Goal: Navigation & Orientation: Find specific page/section

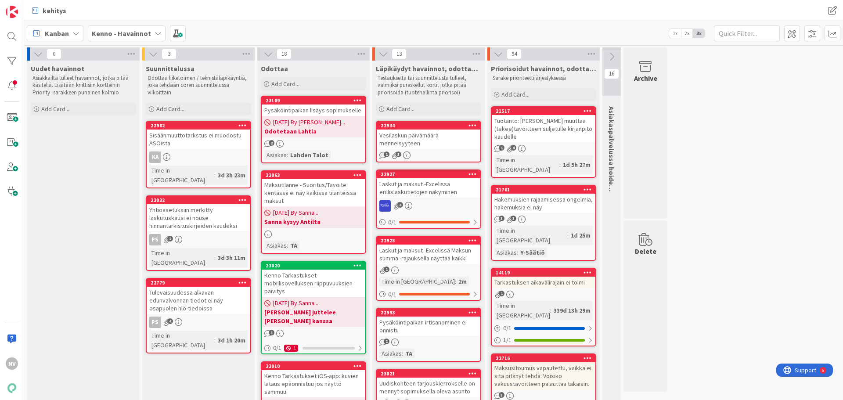
click at [313, 111] on div "Pysäköintipaikan lisäys sopimukselle" at bounding box center [314, 109] width 104 height 11
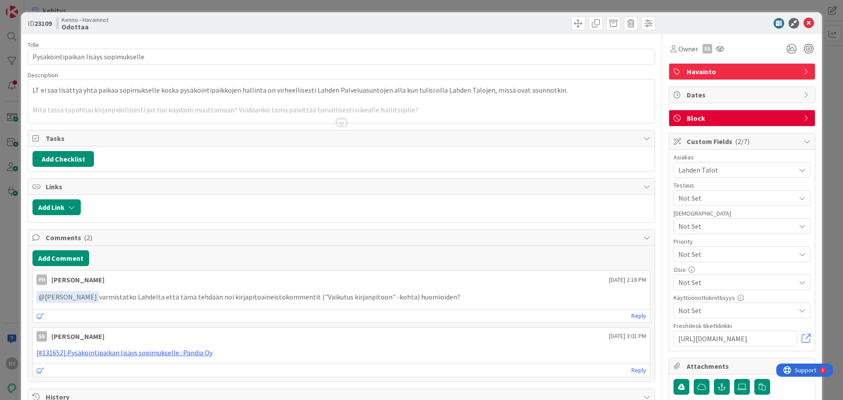
click at [337, 123] on div at bounding box center [342, 122] width 10 height 7
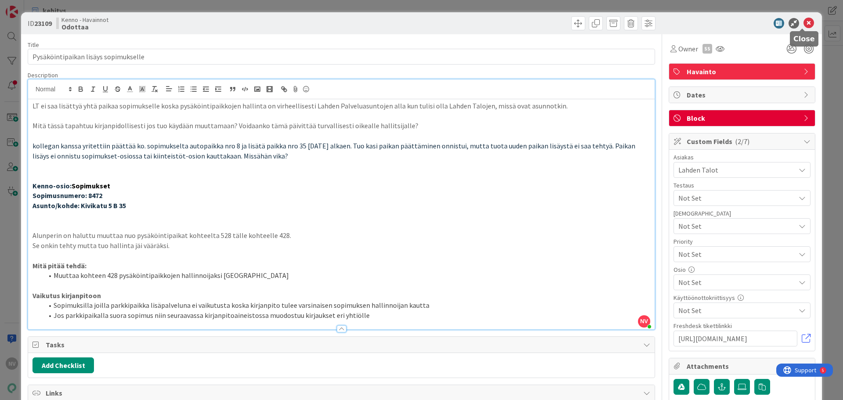
click at [803, 24] on icon at bounding box center [808, 23] width 11 height 11
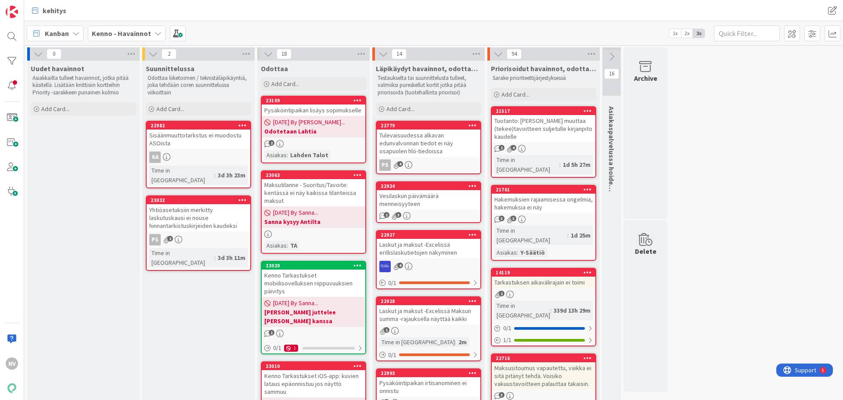
click at [156, 32] on icon at bounding box center [157, 33] width 7 height 7
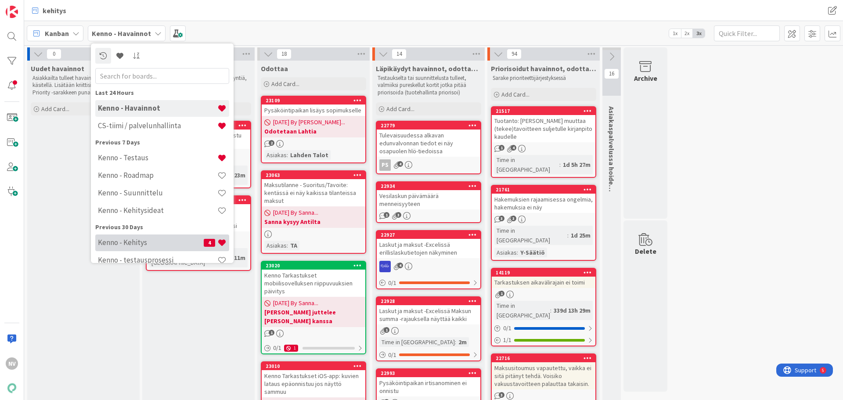
click at [165, 239] on h4 "Kenno - Kehitys" at bounding box center [151, 242] width 106 height 9
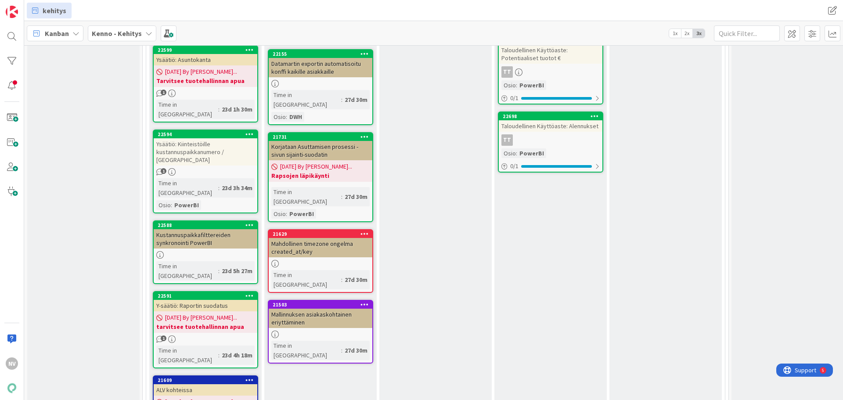
scroll to position [8250, 0]
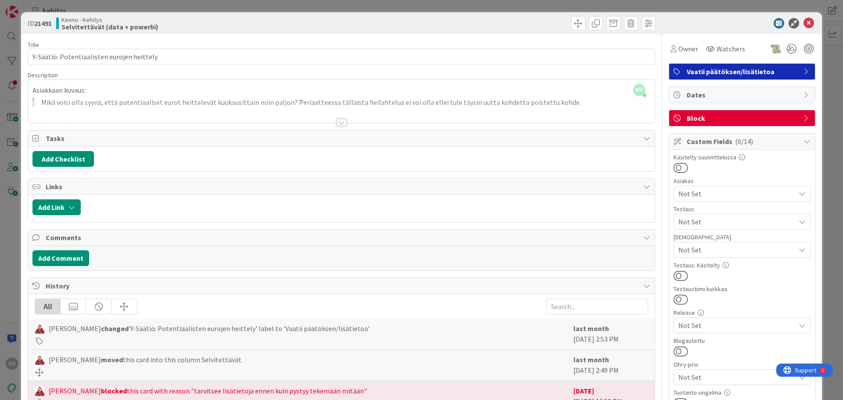
click at [339, 121] on div at bounding box center [342, 122] width 10 height 7
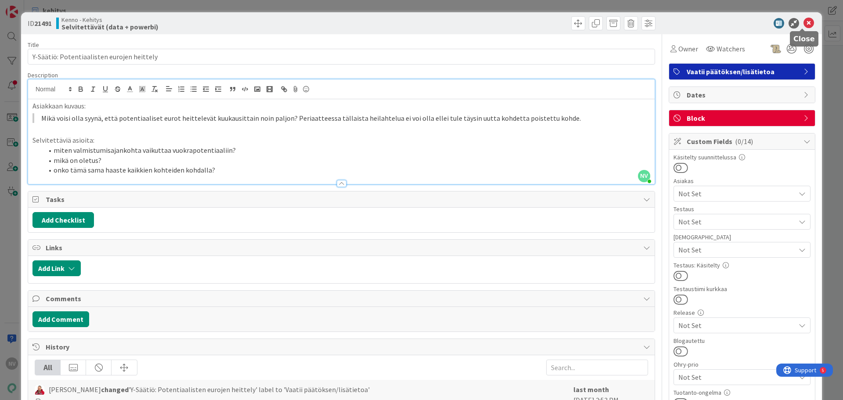
click at [804, 19] on icon at bounding box center [808, 23] width 11 height 11
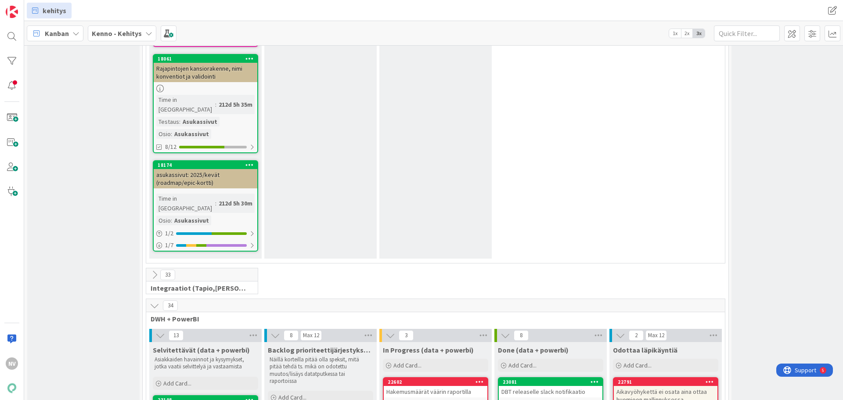
scroll to position [7407, 0]
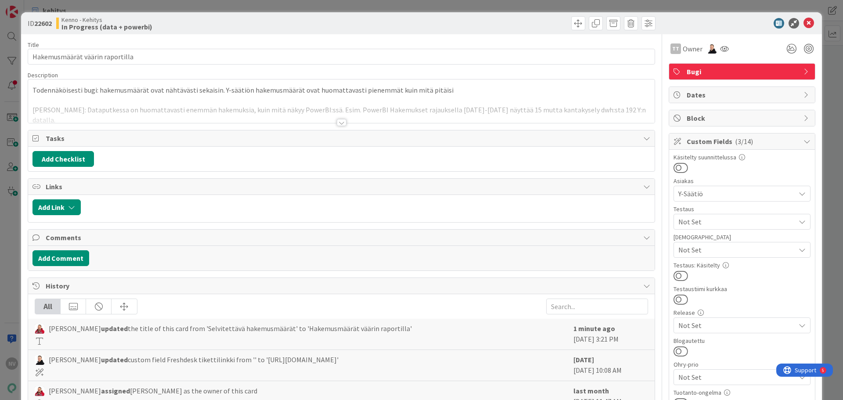
click at [337, 123] on div at bounding box center [342, 122] width 10 height 7
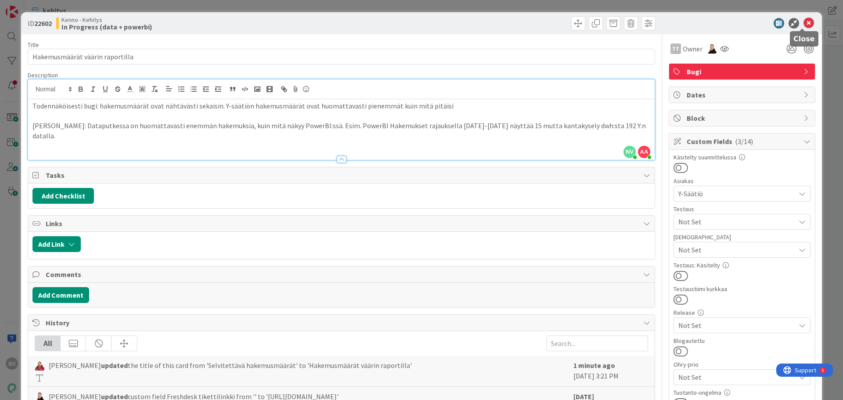
click at [803, 22] on icon at bounding box center [808, 23] width 11 height 11
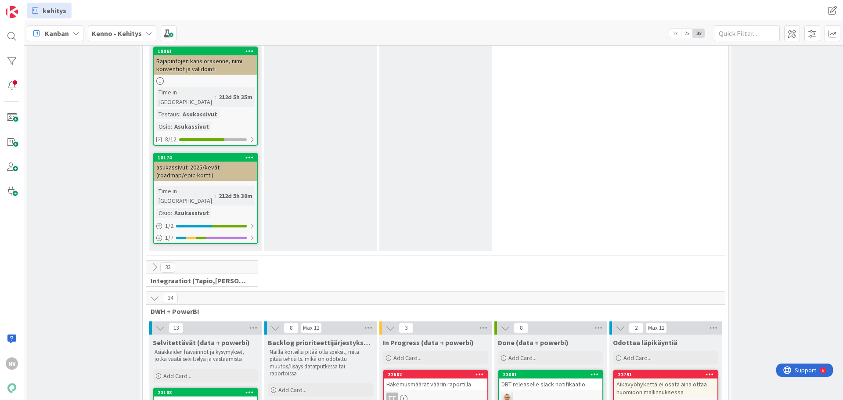
scroll to position [7495, 0]
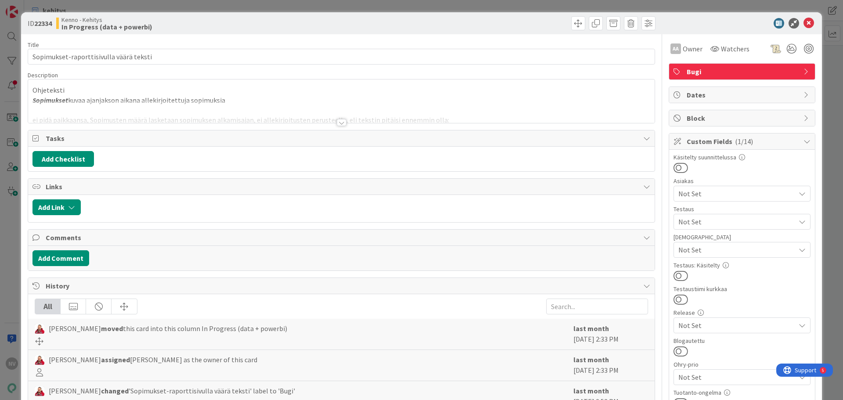
click at [339, 123] on div at bounding box center [342, 122] width 10 height 7
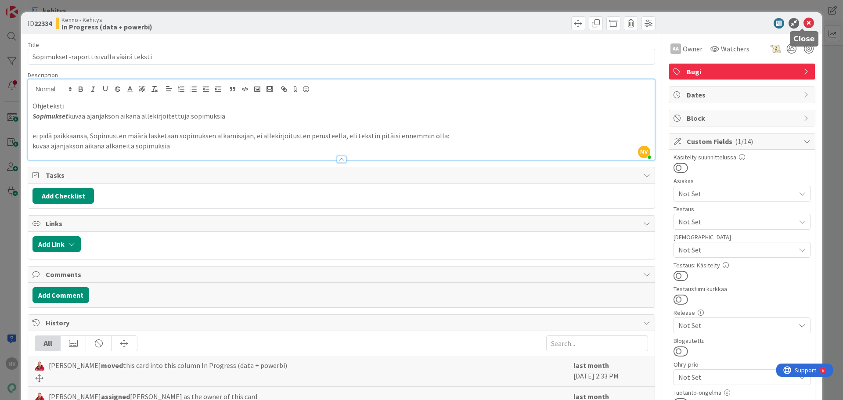
click at [803, 24] on icon at bounding box center [808, 23] width 11 height 11
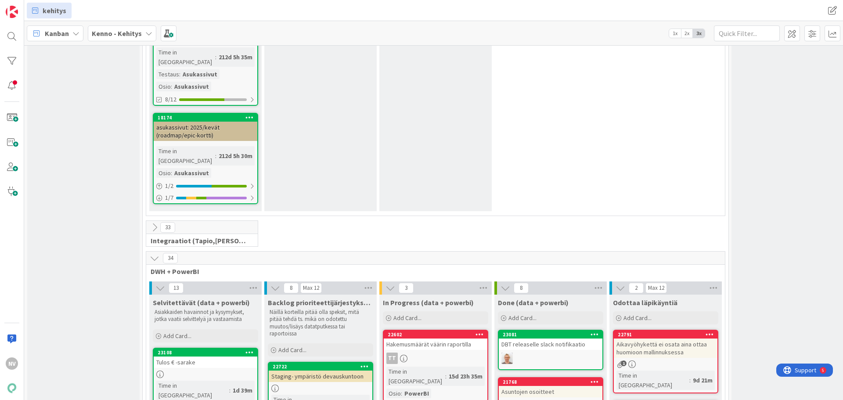
scroll to position [7363, 0]
